Goal: Task Accomplishment & Management: Manage account settings

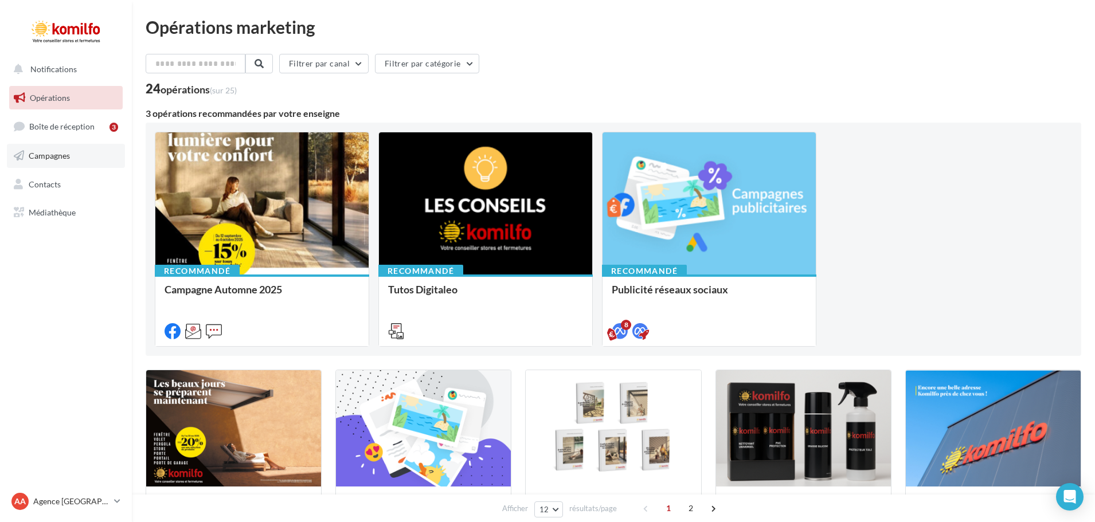
click at [61, 160] on span "Campagnes" at bounding box center [49, 156] width 41 height 10
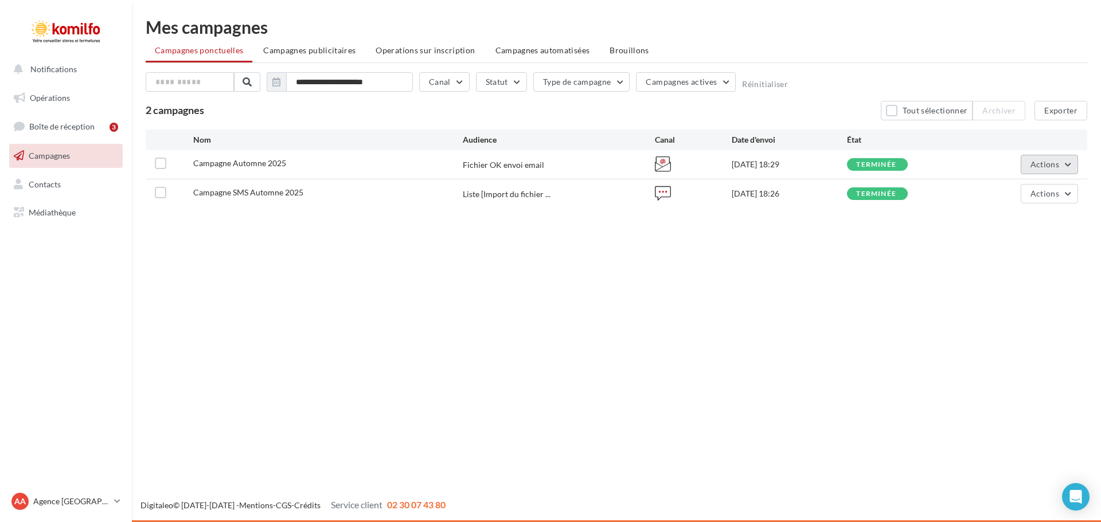
click at [1065, 163] on button "Actions" at bounding box center [1048, 164] width 57 height 19
click at [966, 187] on button "Voir les résultats" at bounding box center [999, 192] width 155 height 30
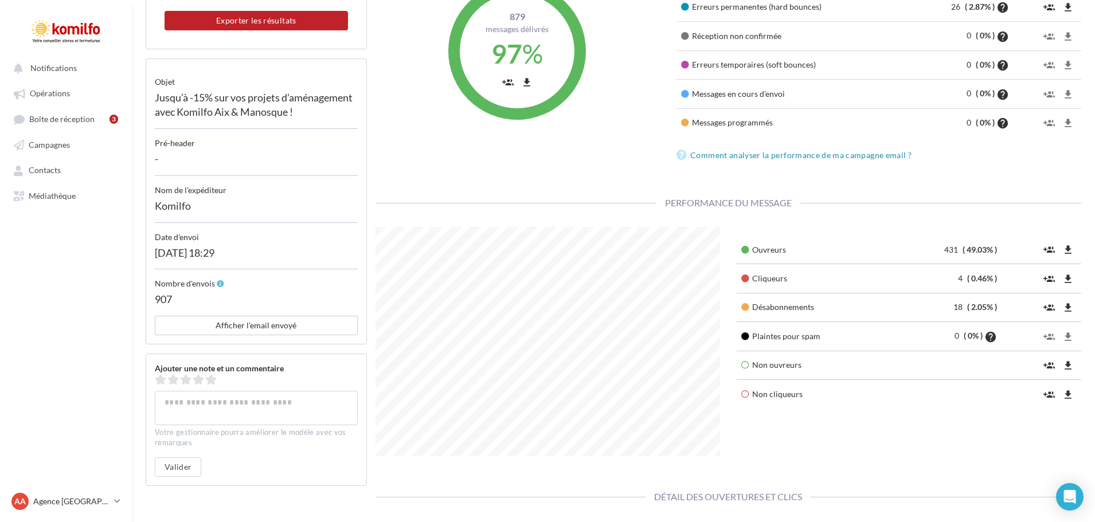
scroll to position [199, 0]
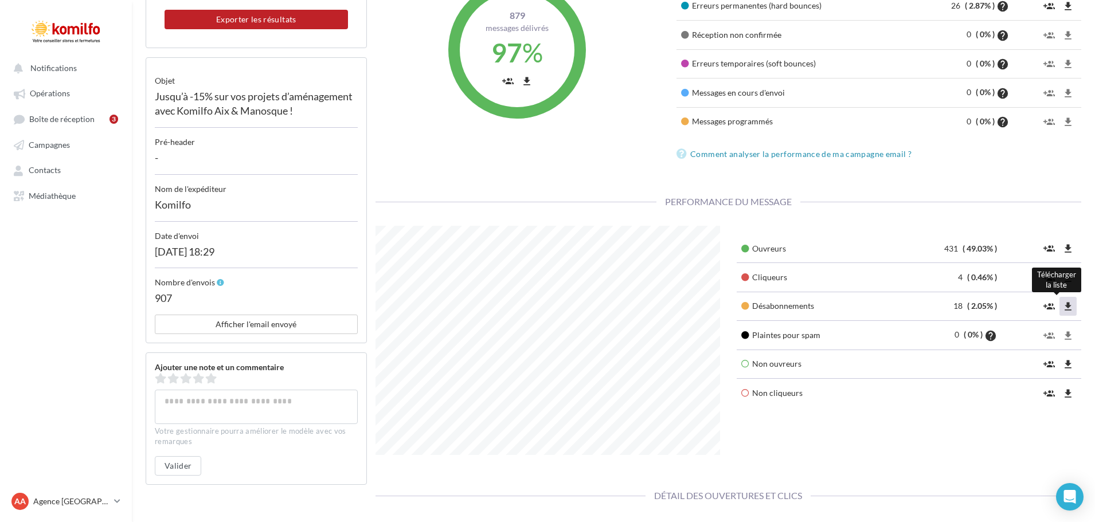
click at [1067, 306] on icon "file_download" at bounding box center [1067, 306] width 11 height 11
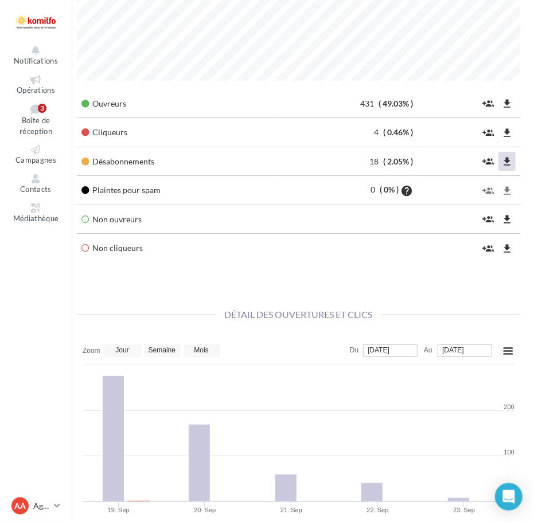
scroll to position [1427, 0]
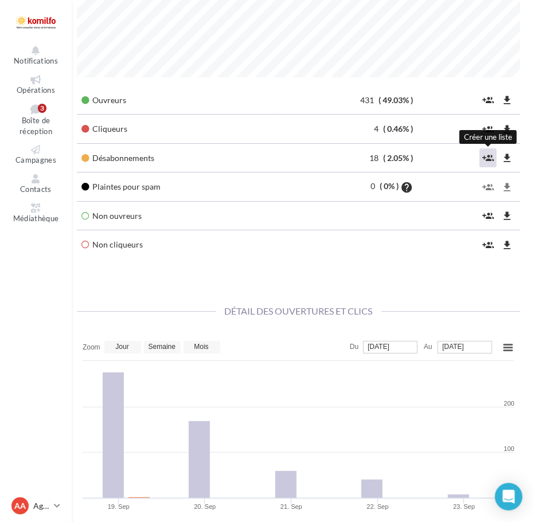
click at [487, 156] on icon "group_add" at bounding box center [487, 157] width 11 height 11
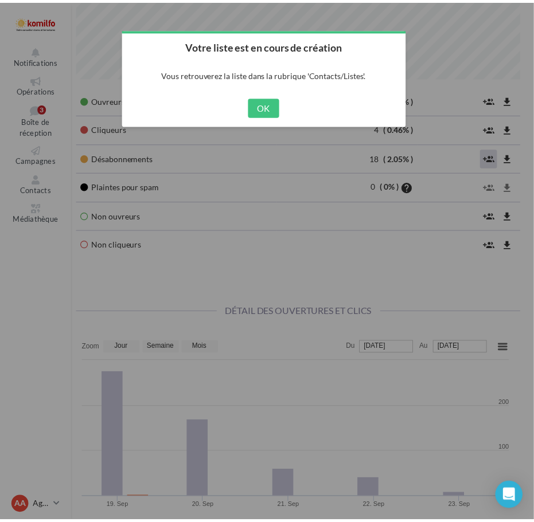
scroll to position [572942, 572777]
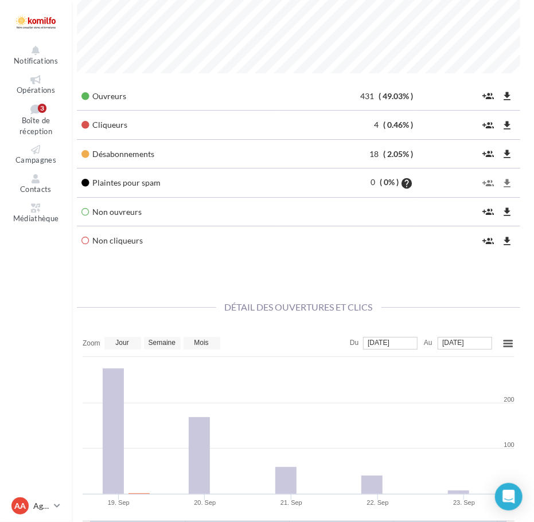
click at [265, 111] on td "Cliqueurs" at bounding box center [177, 125] width 200 height 29
click at [507, 151] on icon "file_download" at bounding box center [506, 153] width 11 height 11
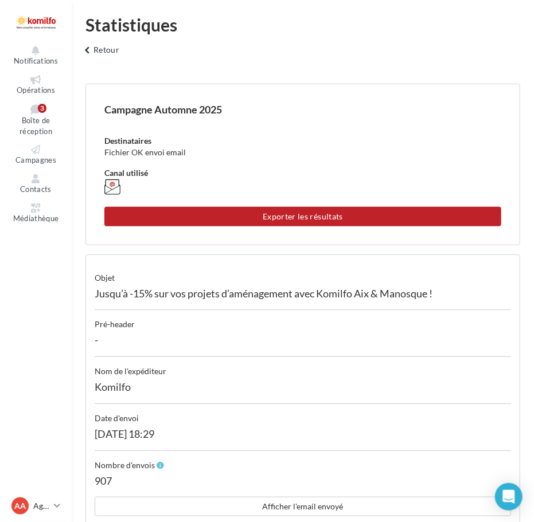
scroll to position [0, 0]
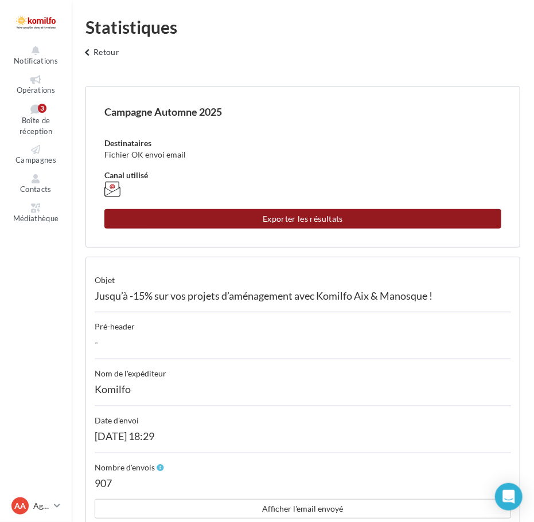
click at [330, 217] on button "Exporter les résultats" at bounding box center [302, 218] width 397 height 19
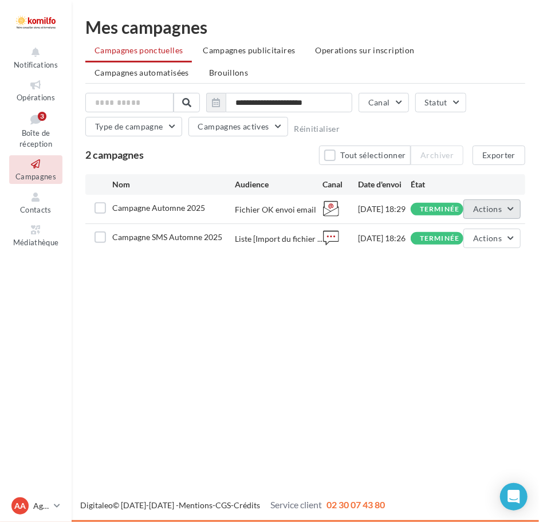
click at [479, 206] on span "Actions" at bounding box center [487, 209] width 29 height 10
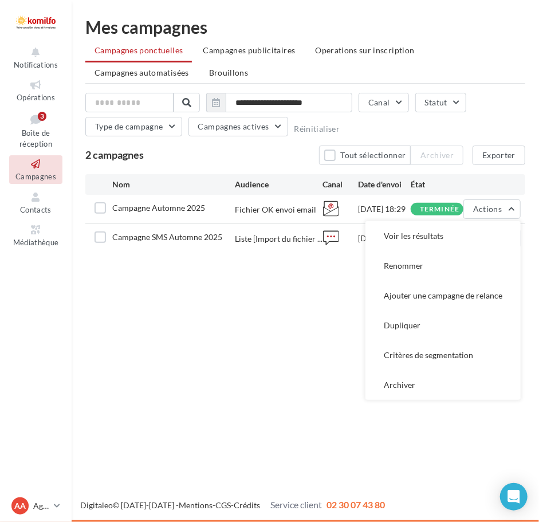
click at [255, 349] on div "Notifications Opérations Boîte de réception 3 Campagnes Contacts Mes cibles Méd…" at bounding box center [269, 261] width 539 height 522
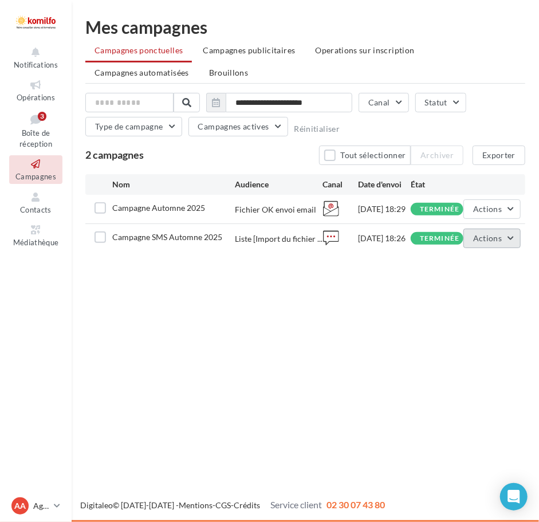
click at [502, 241] on button "Actions" at bounding box center [492, 238] width 57 height 19
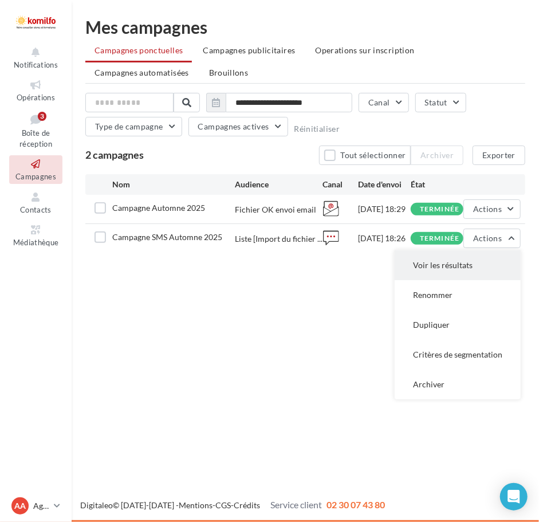
click at [443, 269] on button "Voir les résultats" at bounding box center [458, 266] width 126 height 30
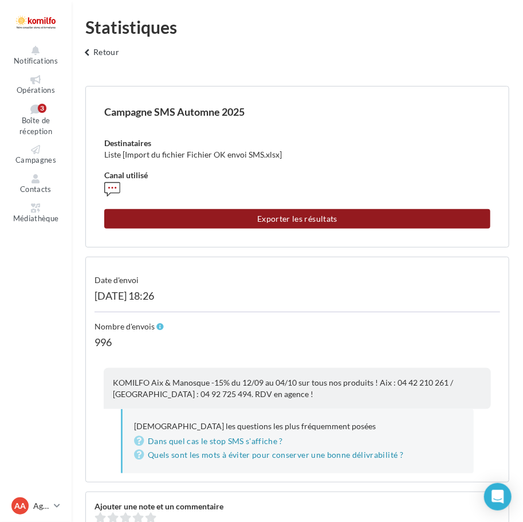
click at [303, 212] on button "Exporter les résultats" at bounding box center [297, 218] width 386 height 19
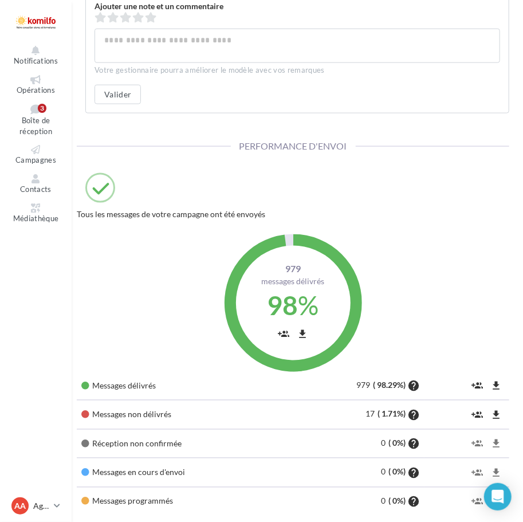
scroll to position [516, 0]
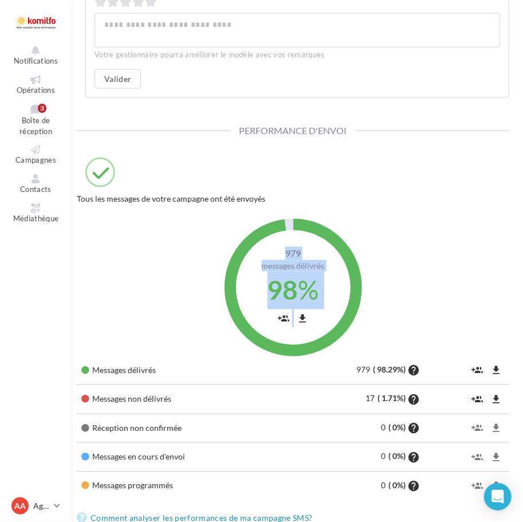
drag, startPoint x: 523, startPoint y: 278, endPoint x: 523, endPoint y: 350, distance: 72.2
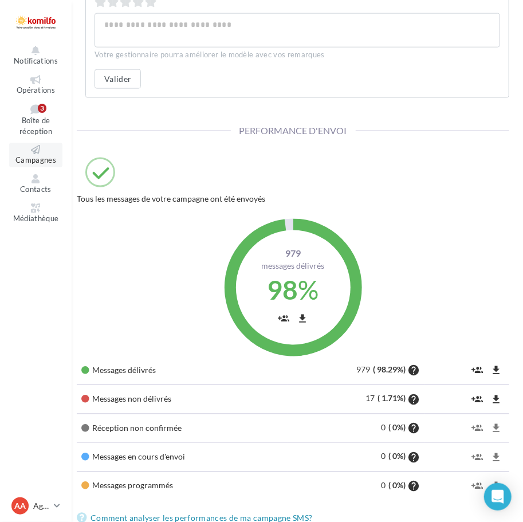
click at [38, 151] on icon at bounding box center [36, 149] width 46 height 9
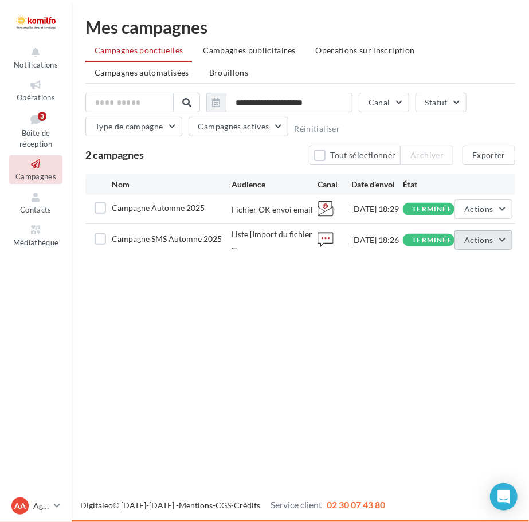
click at [472, 239] on span "Actions" at bounding box center [478, 240] width 29 height 10
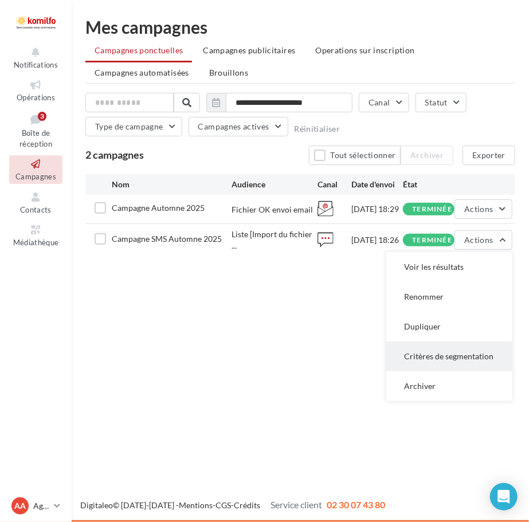
click at [443, 362] on button "Critères de segmentation" at bounding box center [449, 357] width 126 height 30
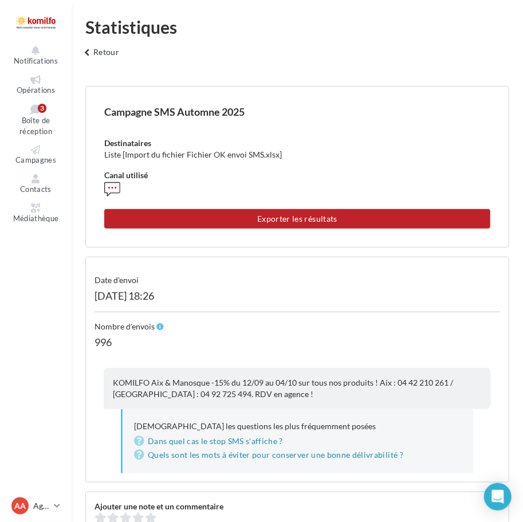
scroll to position [288, 450]
click at [32, 127] on link "Boîte de réception 3" at bounding box center [35, 119] width 53 height 37
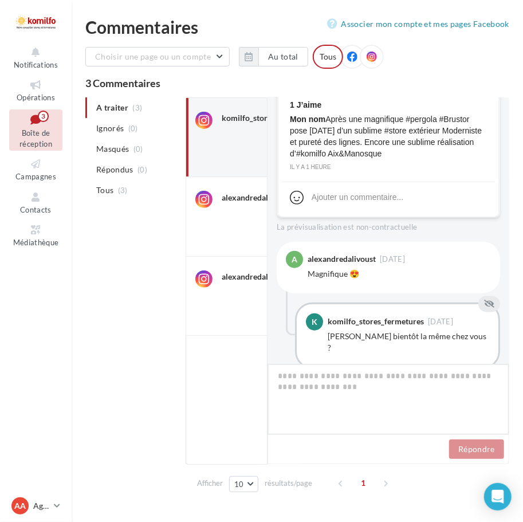
scroll to position [377, 0]
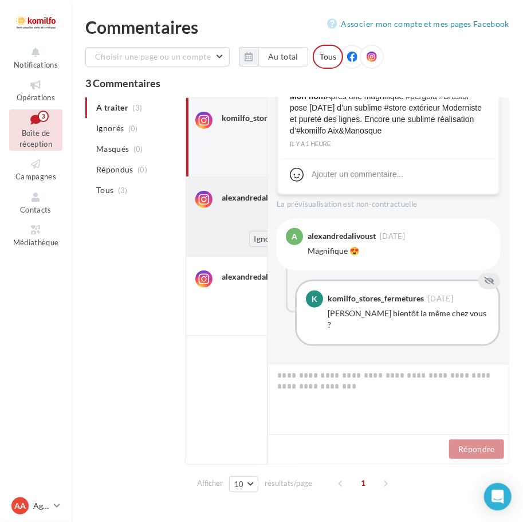
click at [225, 206] on div "alexandredalivoust" at bounding box center [258, 203] width 73 height 24
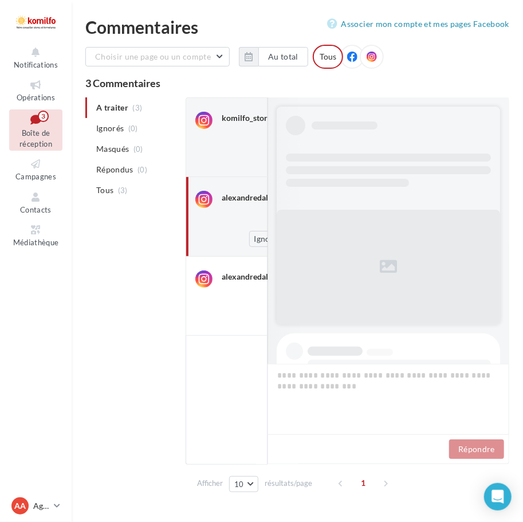
click at [225, 206] on div "alexandredalivoust" at bounding box center [258, 203] width 73 height 24
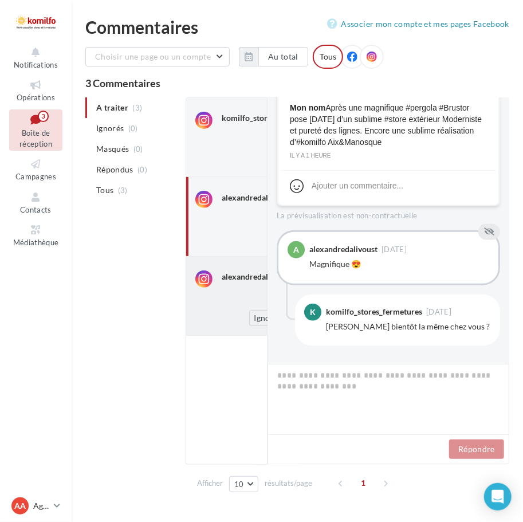
click at [222, 271] on div "alexandredalivoust" at bounding box center [258, 283] width 73 height 24
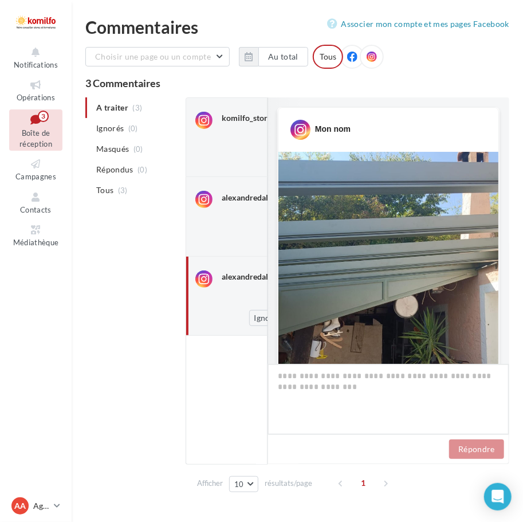
scroll to position [305, 0]
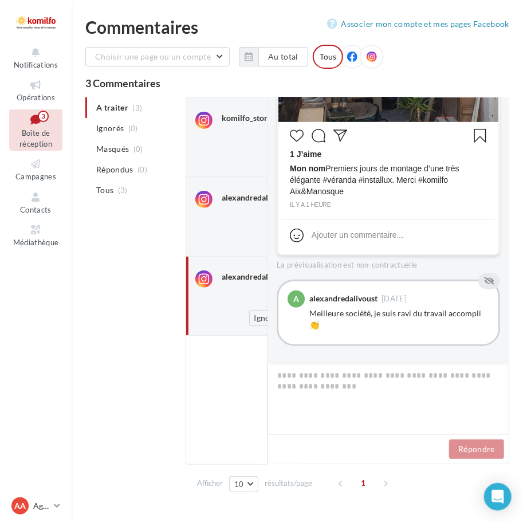
click at [222, 271] on div "alexandredalivoust" at bounding box center [258, 283] width 73 height 24
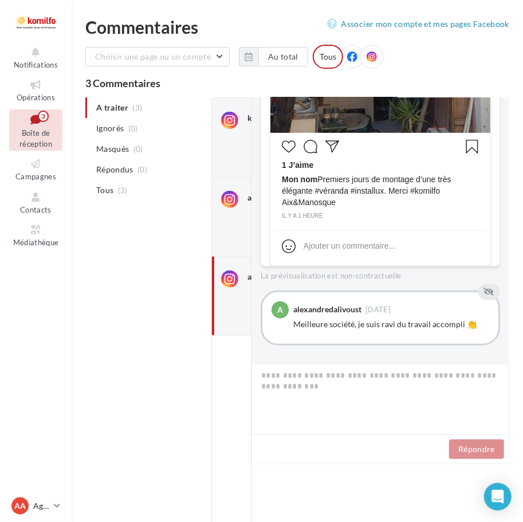
scroll to position [274, 0]
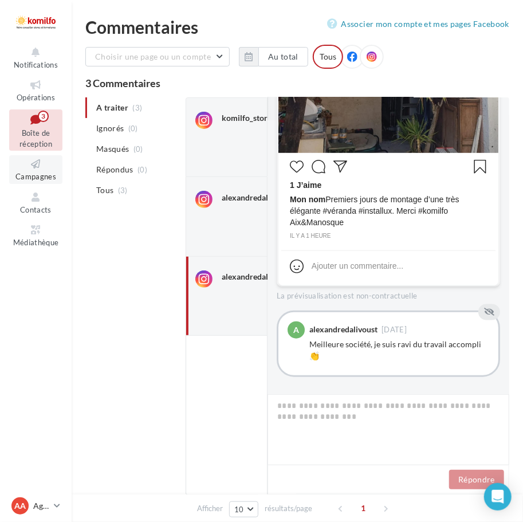
click at [38, 172] on link "Campagnes" at bounding box center [35, 169] width 53 height 28
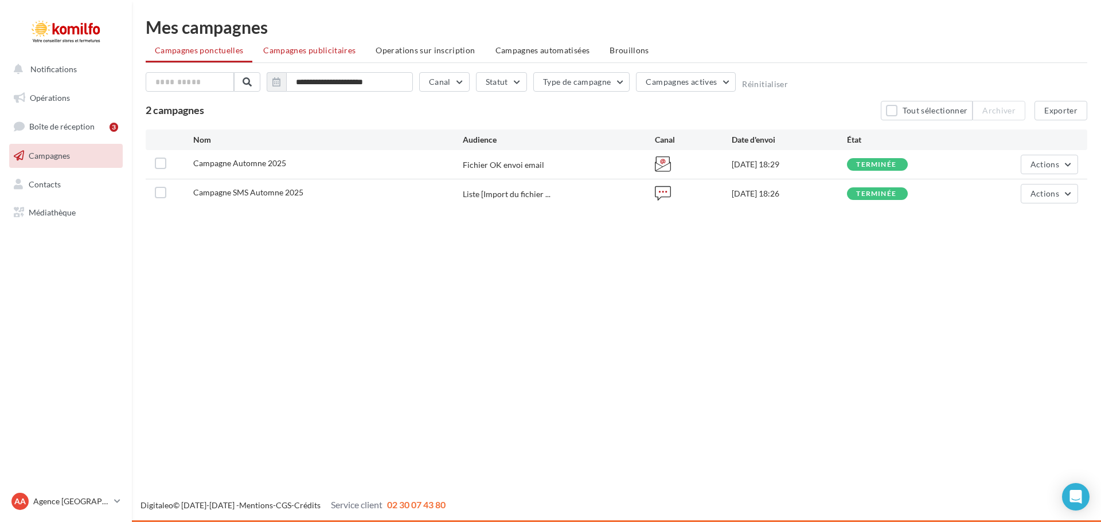
click at [305, 49] on span "Campagnes publicitaires" at bounding box center [309, 50] width 92 height 10
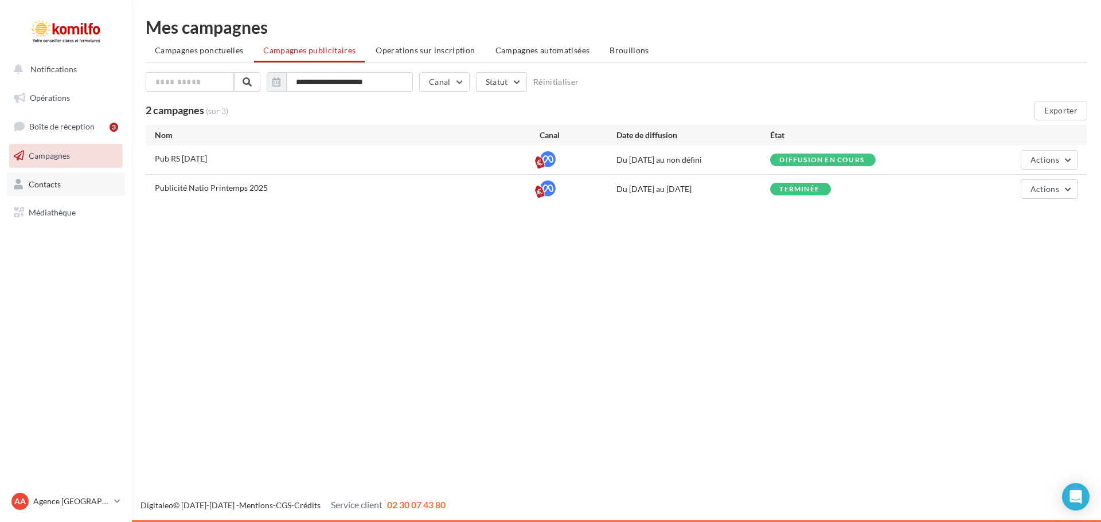
click at [54, 183] on span "Contacts" at bounding box center [45, 184] width 32 height 10
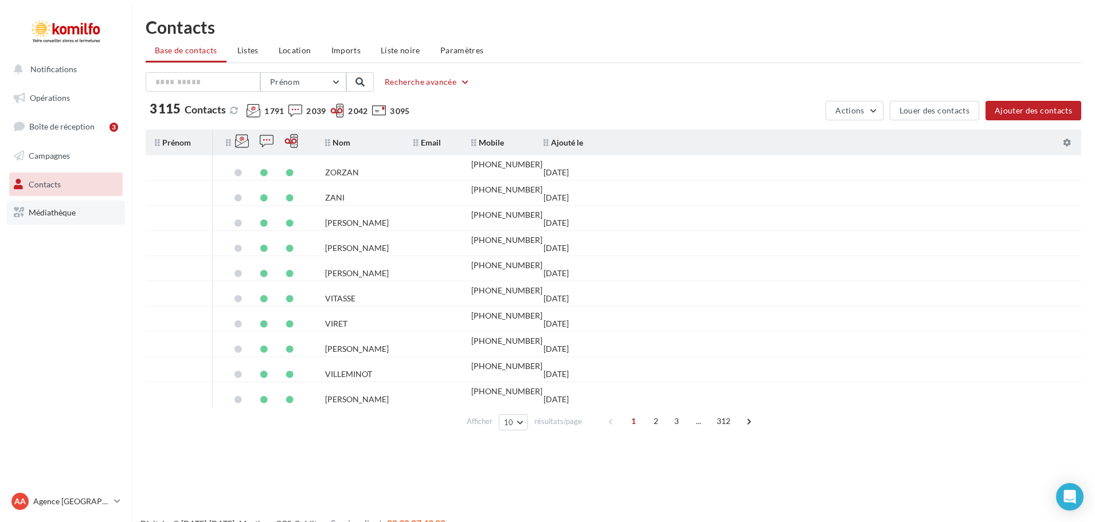
click at [52, 210] on span "Médiathèque" at bounding box center [52, 213] width 47 height 10
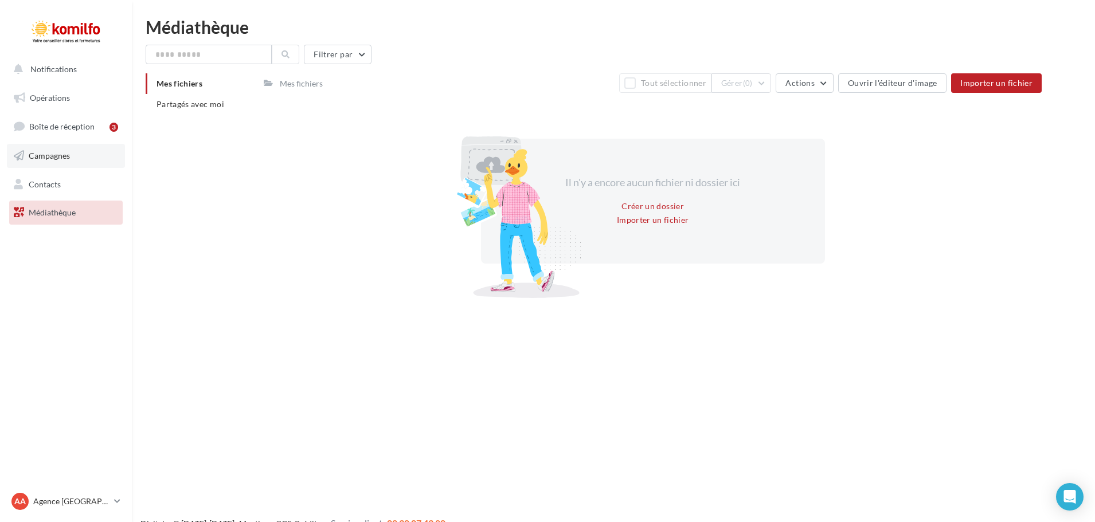
click at [53, 158] on span "Campagnes" at bounding box center [49, 156] width 41 height 10
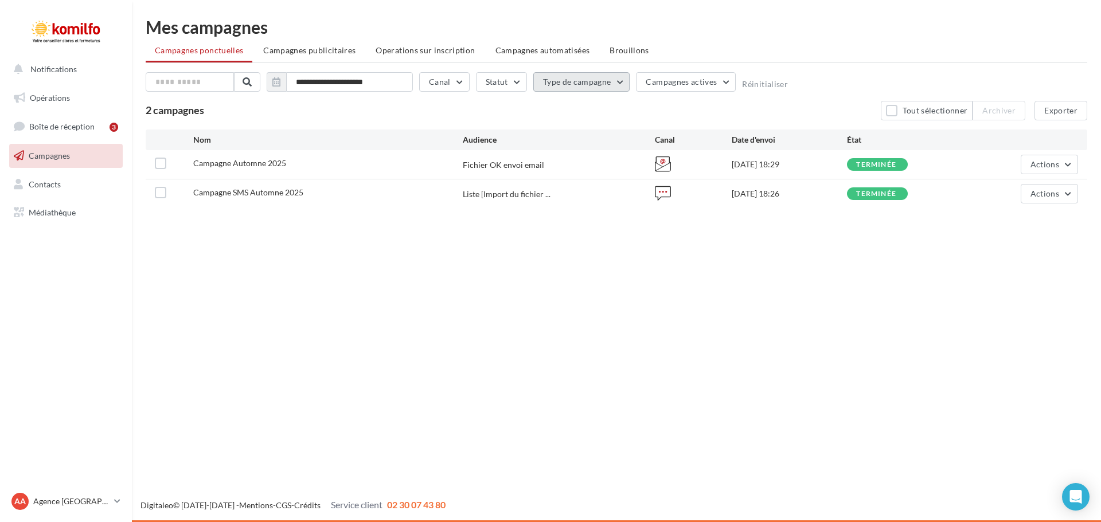
click at [621, 80] on button "Type de campagne" at bounding box center [581, 81] width 97 height 19
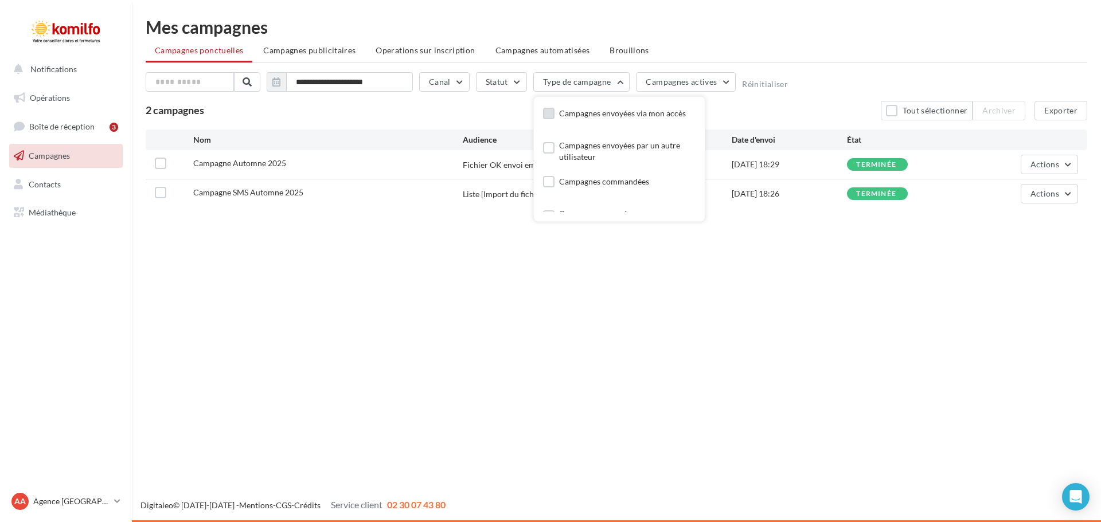
click at [577, 112] on div "Campagnes envoyées via mon accès" at bounding box center [622, 113] width 127 height 11
click at [312, 49] on span "Campagnes publicitaires" at bounding box center [309, 50] width 92 height 10
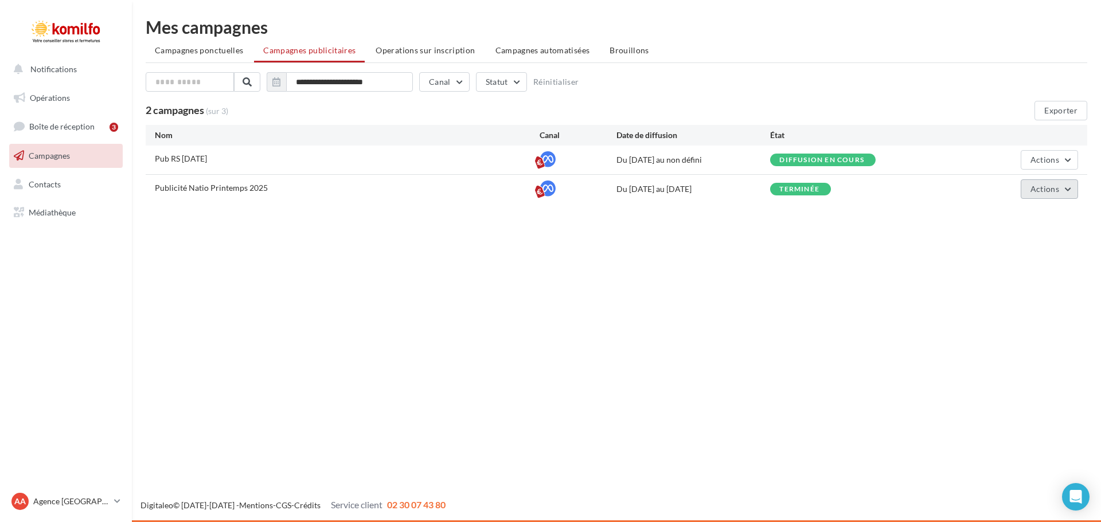
click at [1050, 189] on span "Actions" at bounding box center [1044, 189] width 29 height 10
click at [851, 294] on div "Notifications Opérations Boîte de réception 3 Campagnes Contacts Mes cibles Méd…" at bounding box center [550, 261] width 1101 height 522
click at [76, 194] on link "Contacts" at bounding box center [66, 185] width 118 height 24
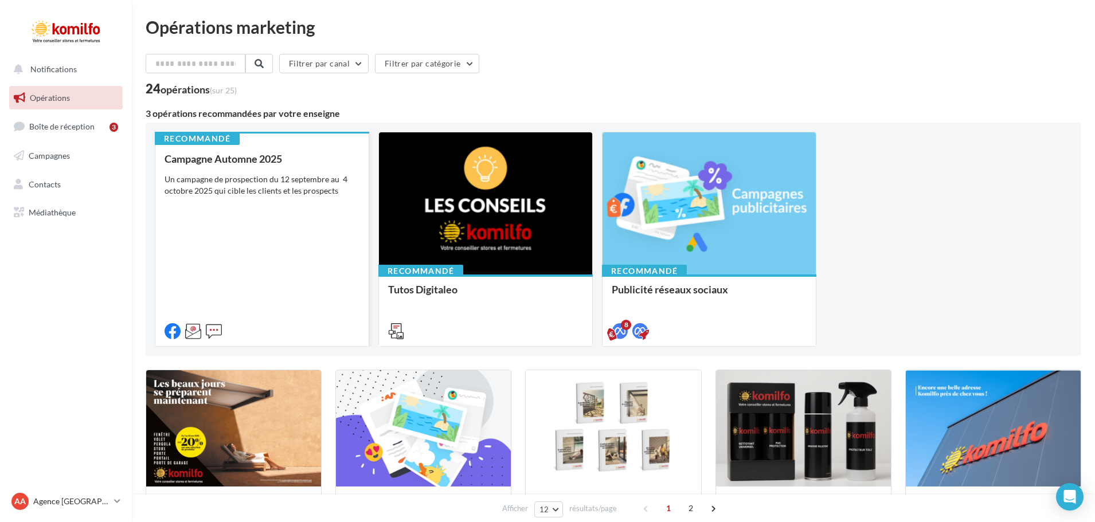
click at [312, 248] on div "Campagne Automne 2025 Un campagne de prospection du [DATE] au [DATE] qui cible …" at bounding box center [262, 244] width 195 height 183
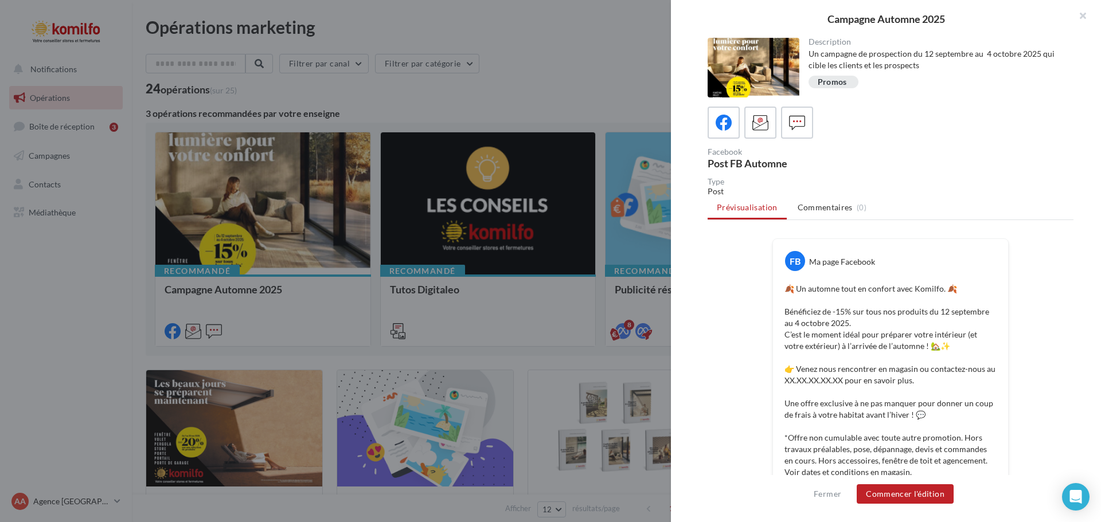
click at [781, 50] on div at bounding box center [753, 68] width 92 height 60
click at [893, 496] on button "Commencer l'édition" at bounding box center [904, 493] width 97 height 19
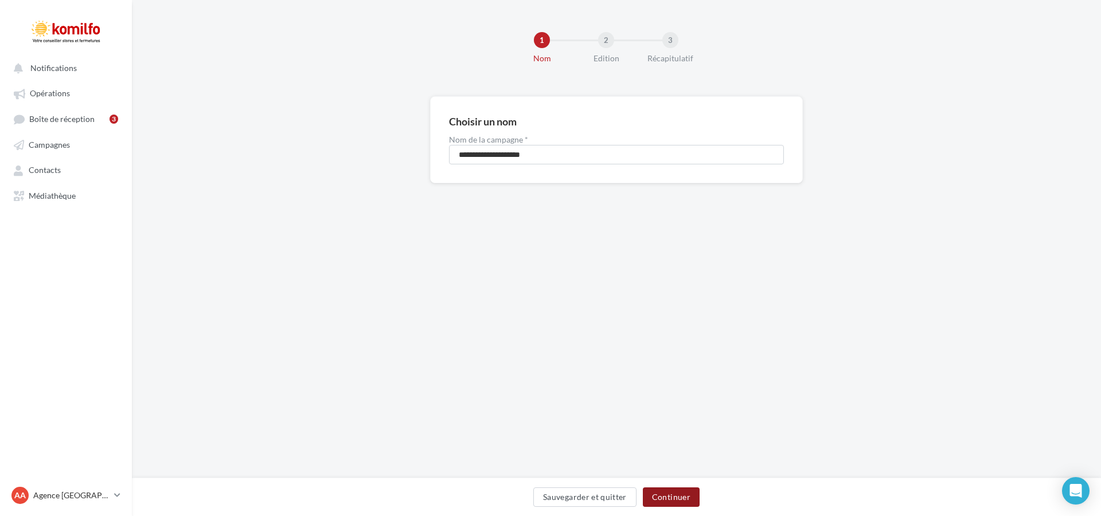
click at [670, 500] on button "Continuer" at bounding box center [671, 497] width 57 height 19
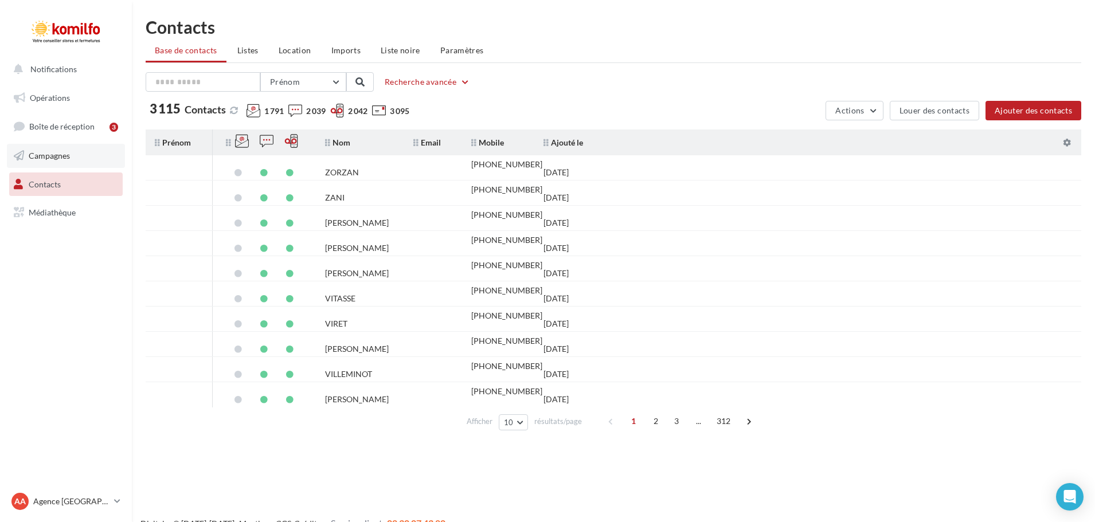
click at [60, 153] on span "Campagnes" at bounding box center [49, 156] width 41 height 10
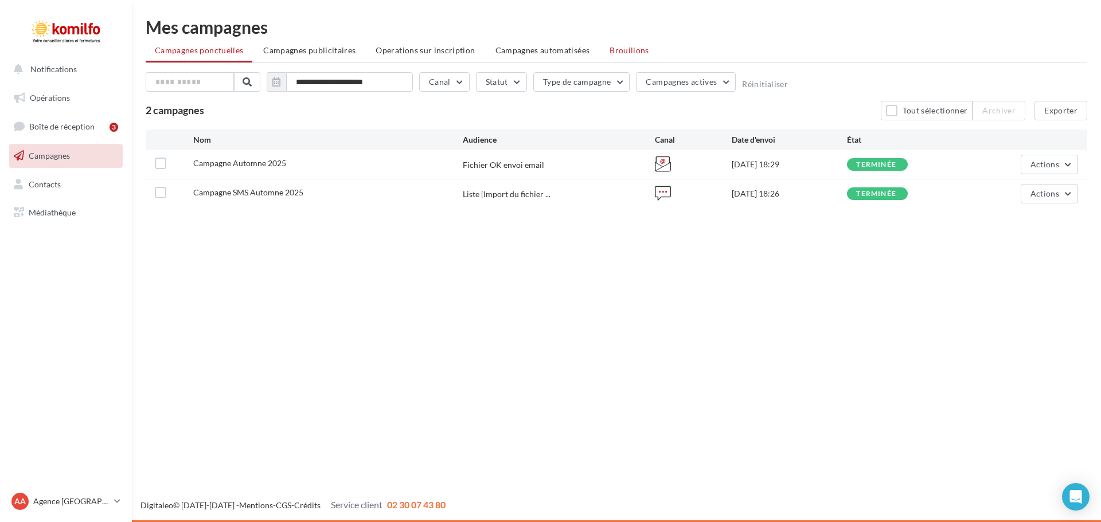
click at [635, 46] on span "Brouillons" at bounding box center [629, 50] width 40 height 10
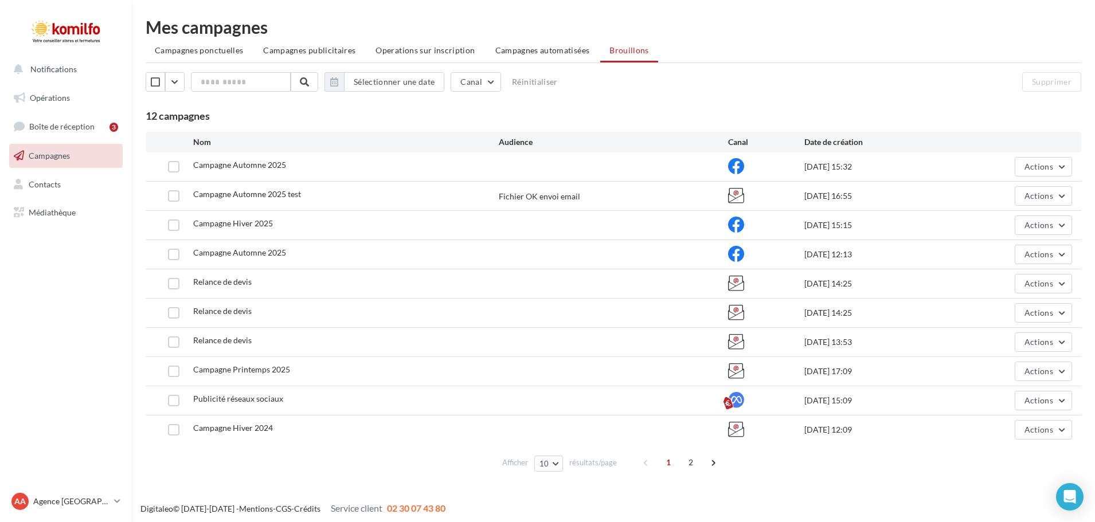
click at [208, 193] on span "Campagne Automne 2025 test" at bounding box center [247, 194] width 108 height 10
click at [1066, 198] on button "Actions" at bounding box center [1043, 195] width 57 height 19
click at [988, 222] on button "Editer" at bounding box center [1014, 223] width 115 height 30
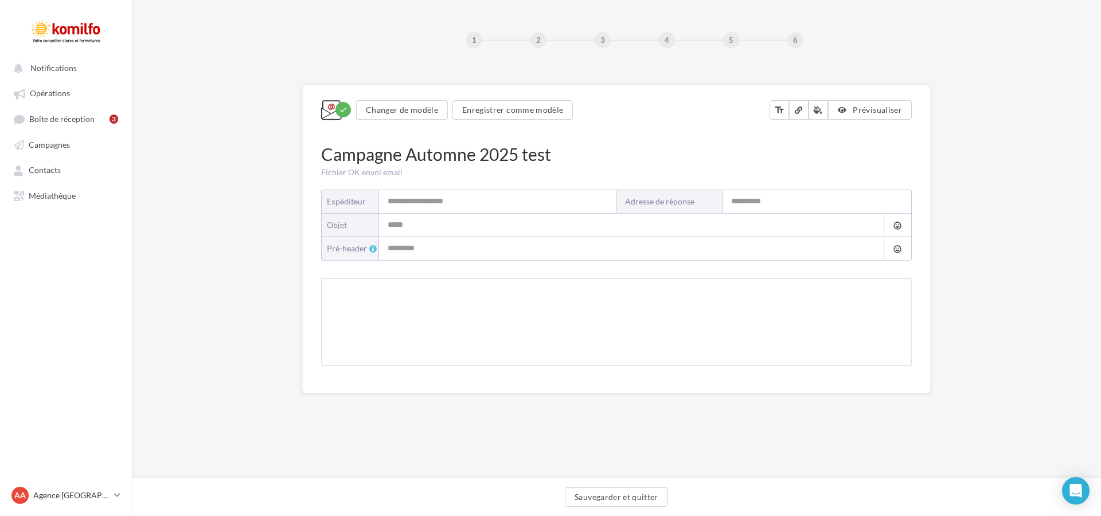
type input "*******"
type input "**********"
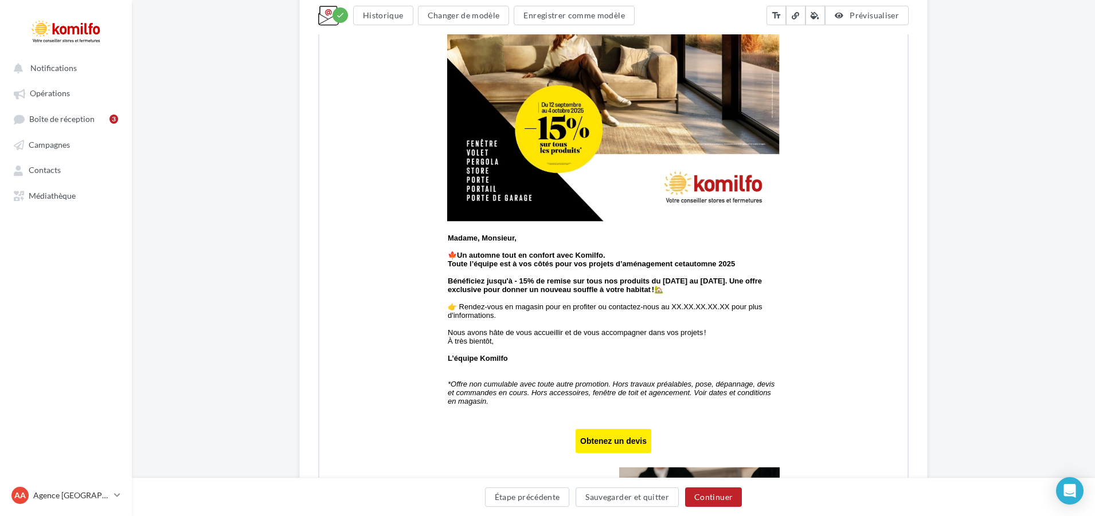
scroll to position [511, 0]
